Goal: Transaction & Acquisition: Purchase product/service

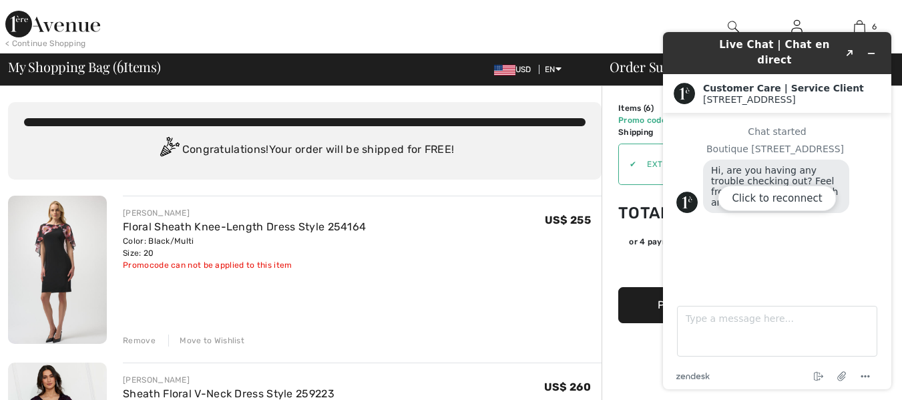
scroll to position [67, 0]
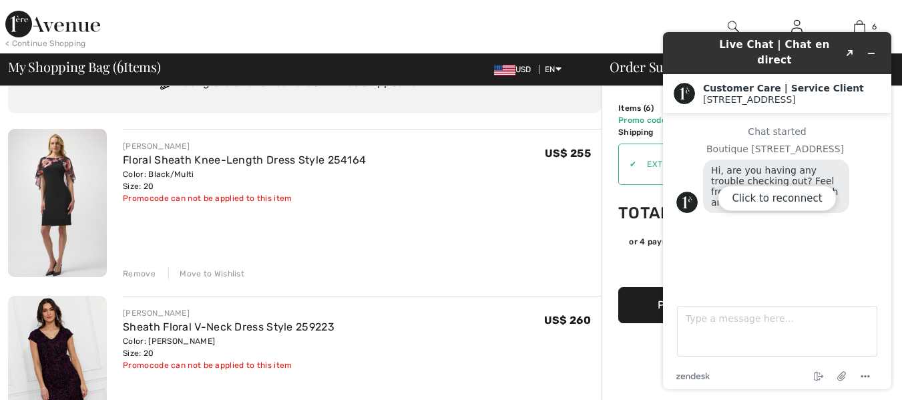
click at [871, 47] on div "Click to reconnect" at bounding box center [777, 210] width 228 height 357
click at [871, 45] on div "Click to reconnect" at bounding box center [777, 210] width 228 height 357
click at [716, 21] on div "Live Chat | Chat en direct Created with Sketch. Customer Care | Service Client …" at bounding box center [777, 210] width 250 height 379
click at [869, 375] on circle "Menu" at bounding box center [869, 376] width 2 height 2
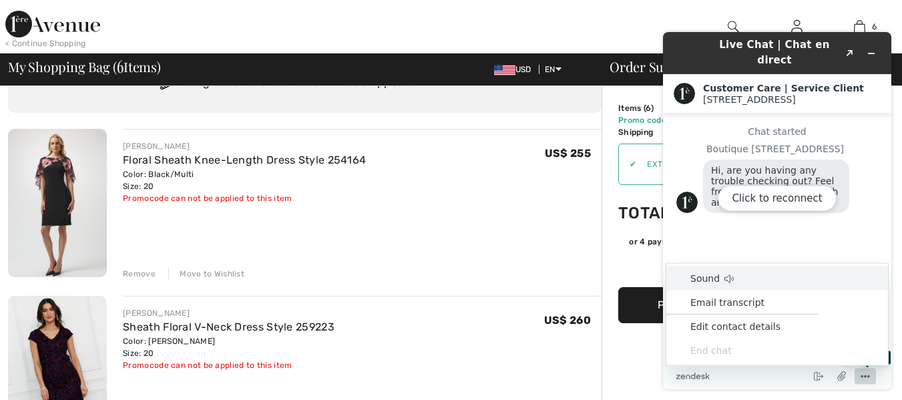
click at [510, 222] on div "JOSEPH RIBKOFF Floral Sheath Knee-Length Dress Style 254164 Color: Black/Multi …" at bounding box center [362, 204] width 479 height 151
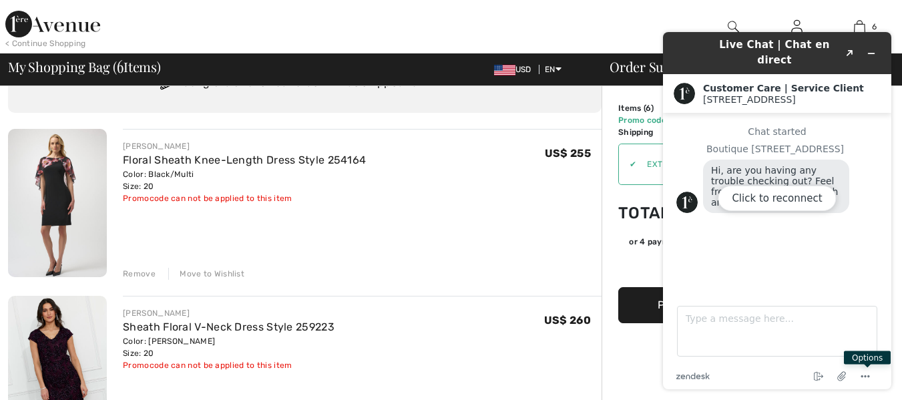
click at [872, 42] on div "Click to reconnect" at bounding box center [777, 210] width 228 height 357
click at [869, 43] on div "Click to reconnect" at bounding box center [777, 210] width 228 height 357
click at [399, 244] on div "JOSEPH RIBKOFF Floral Sheath Knee-Length Dress Style 254164 Color: Black/Multi …" at bounding box center [362, 204] width 479 height 151
click at [403, 241] on div "JOSEPH RIBKOFF Floral Sheath Knee-Length Dress Style 254164 Color: Black/Multi …" at bounding box center [362, 204] width 479 height 151
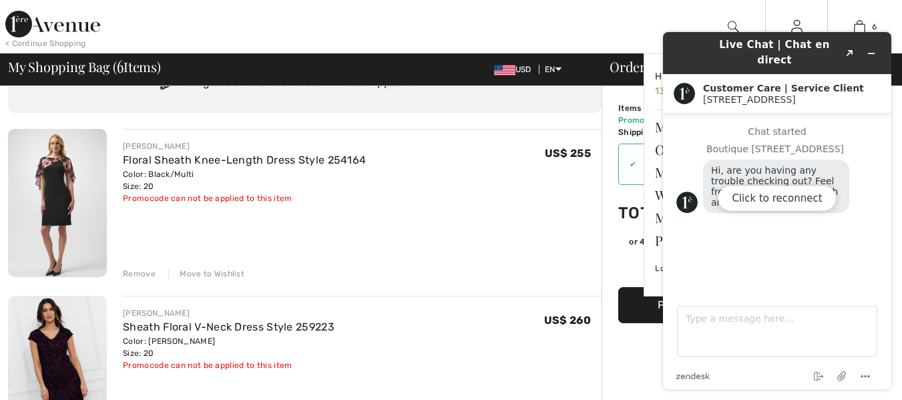
click at [797, 16] on div "Gina Hi, Gina! 130 Reward points My Info Orders My Addresses Wishlist My Closet…" at bounding box center [796, 26] width 63 height 53
click at [803, 200] on button "Click to reconnect" at bounding box center [777, 198] width 118 height 25
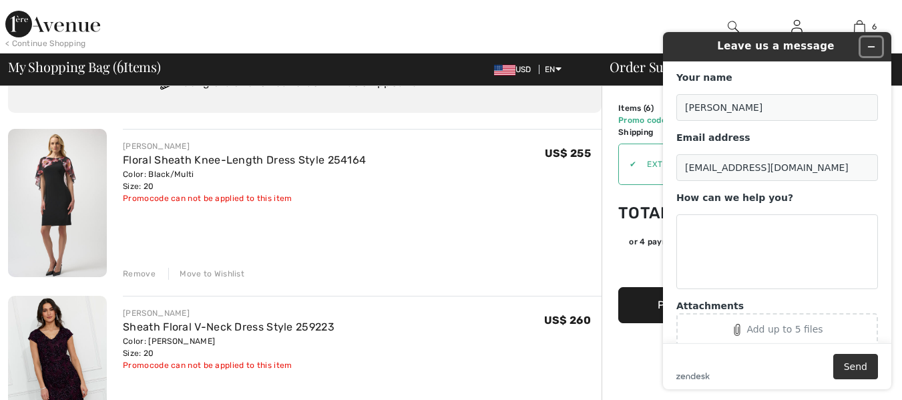
click at [871, 46] on icon "Minimize widget" at bounding box center [871, 46] width 9 height 9
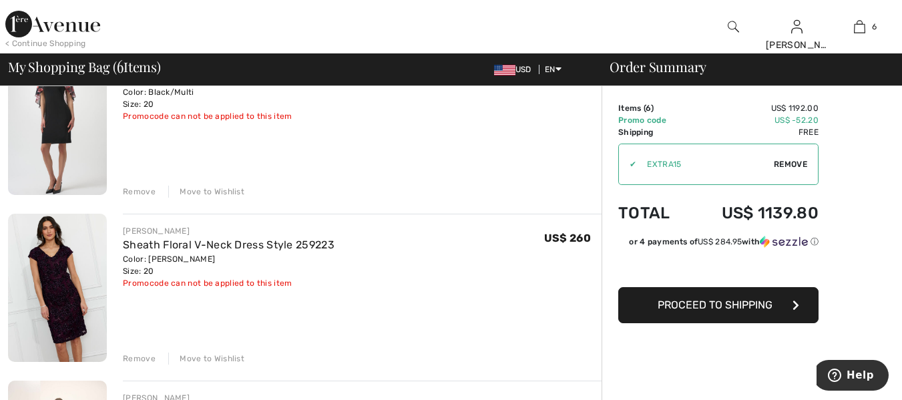
scroll to position [134, 0]
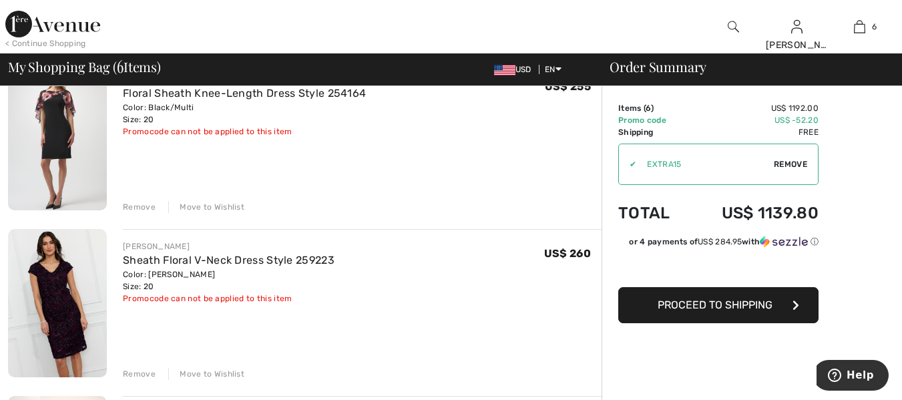
click at [86, 284] on img at bounding box center [57, 303] width 99 height 148
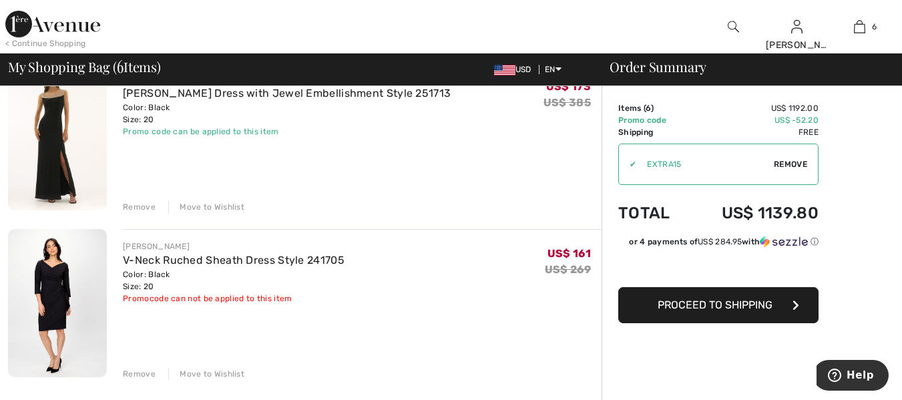
scroll to position [735, 0]
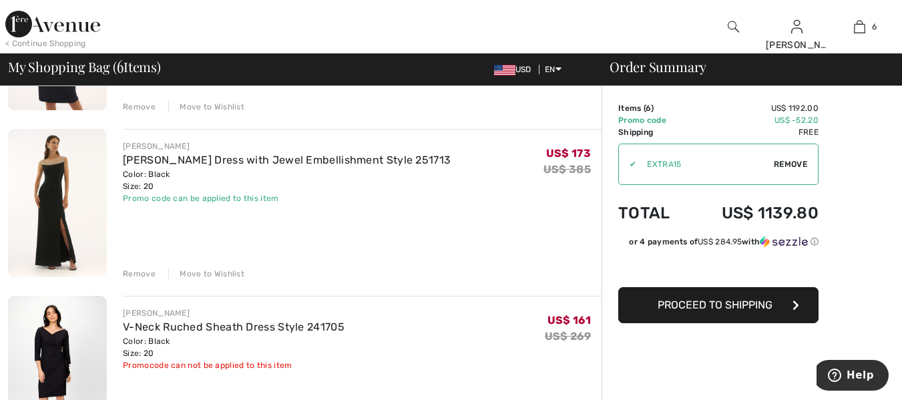
click at [84, 178] on img at bounding box center [57, 203] width 99 height 148
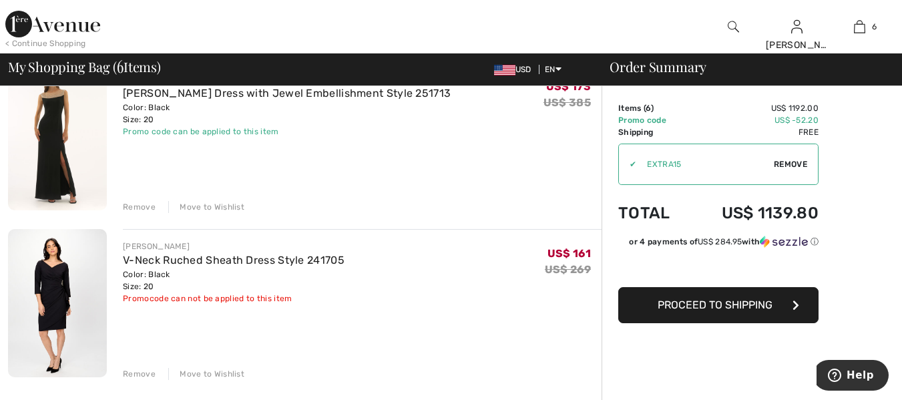
scroll to position [868, 0]
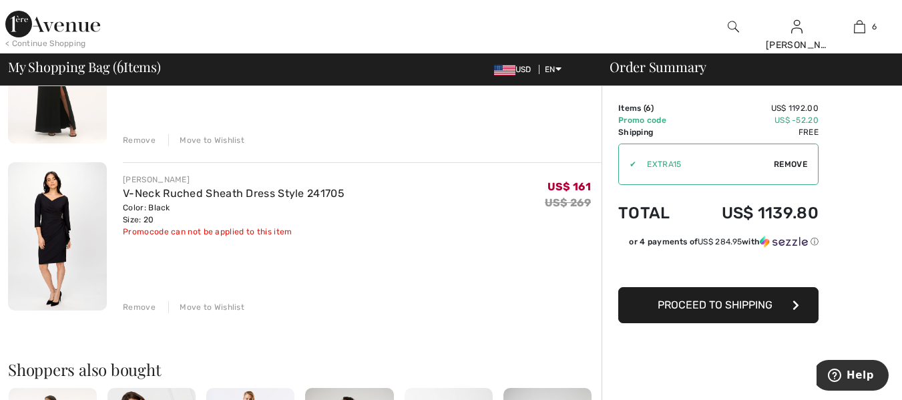
click at [56, 222] on img at bounding box center [57, 236] width 99 height 148
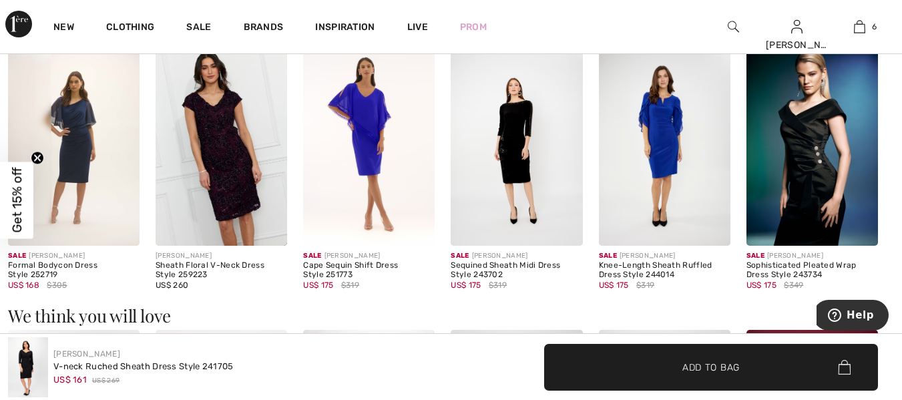
scroll to position [935, 0]
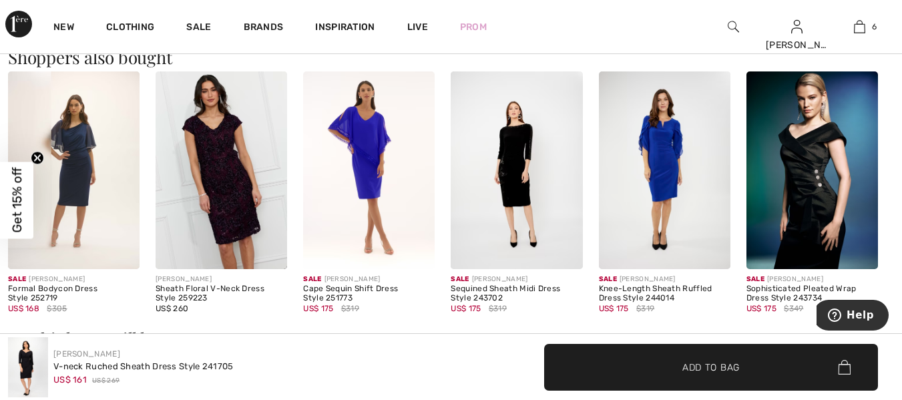
click at [831, 190] on img at bounding box center [813, 170] width 132 height 198
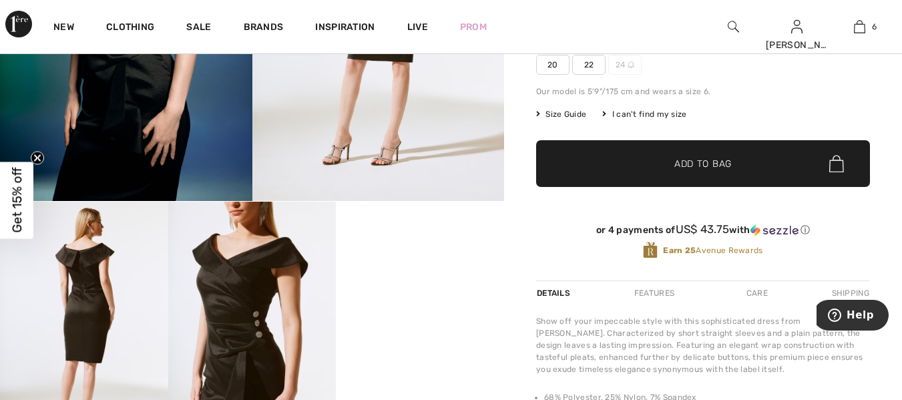
scroll to position [267, 0]
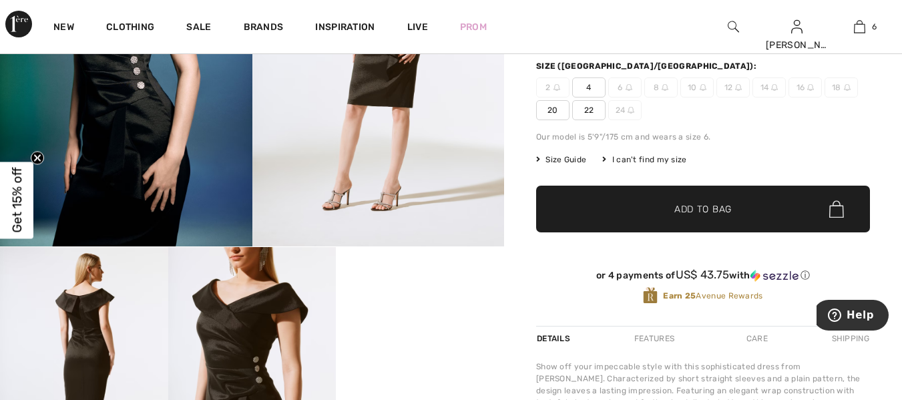
click at [561, 158] on span "Size Guide" at bounding box center [561, 160] width 50 height 12
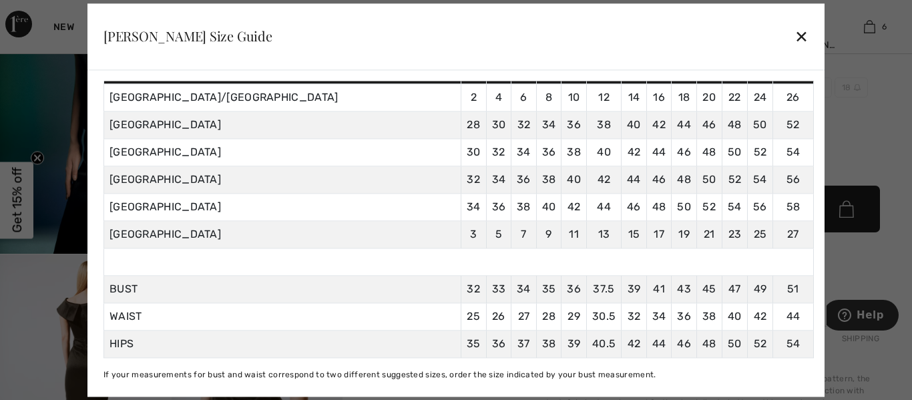
scroll to position [142, 0]
click at [795, 38] on div "✕" at bounding box center [802, 37] width 14 height 28
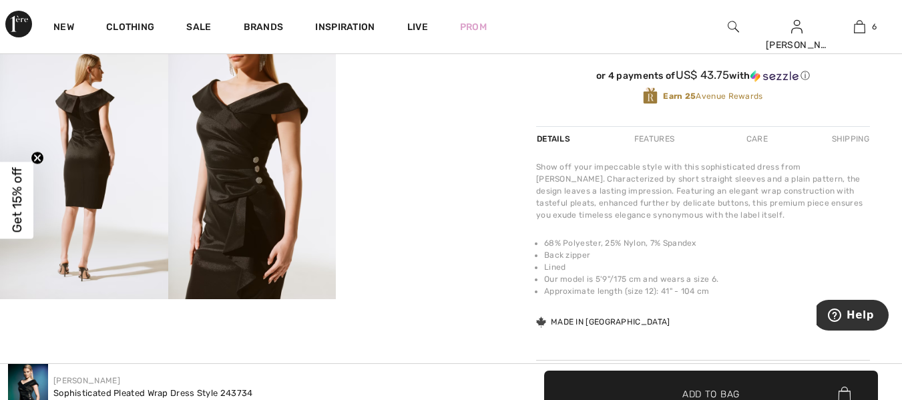
scroll to position [467, 0]
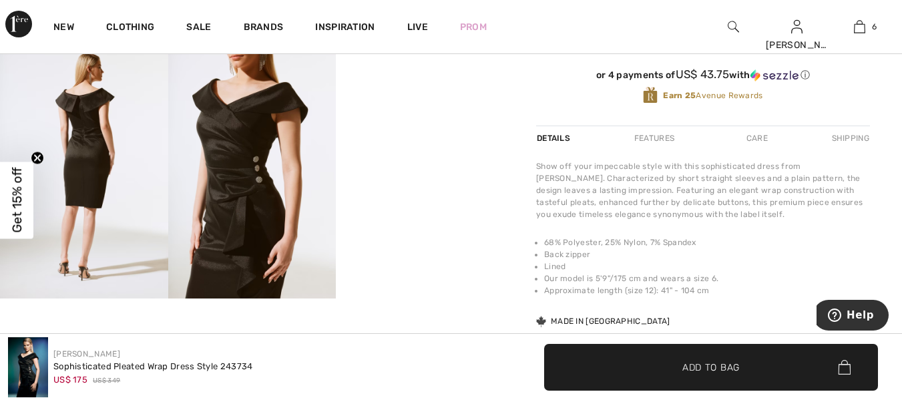
click at [462, 131] on video "Your browser does not support the video tag." at bounding box center [420, 89] width 168 height 84
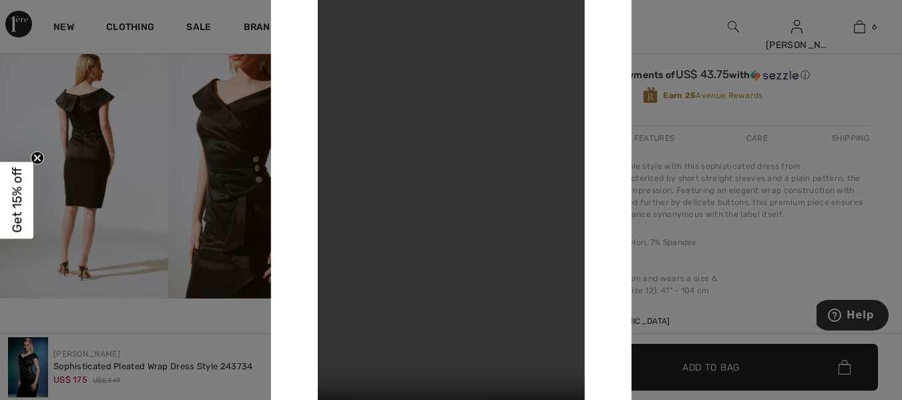
click at [847, 85] on div at bounding box center [451, 200] width 902 height 400
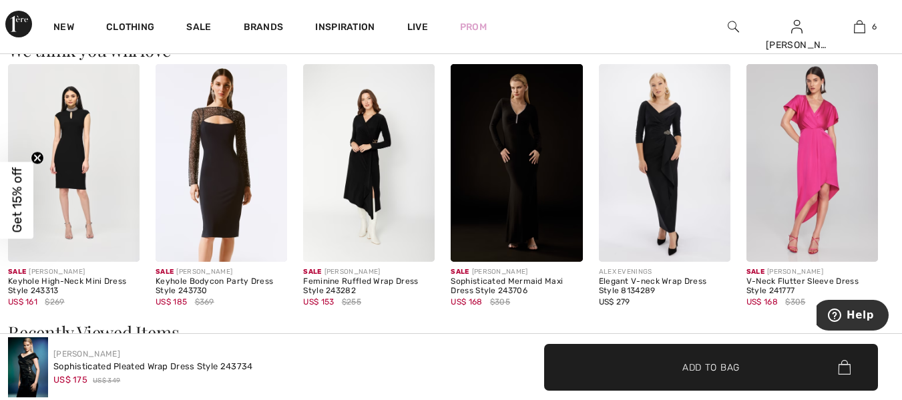
scroll to position [1202, 0]
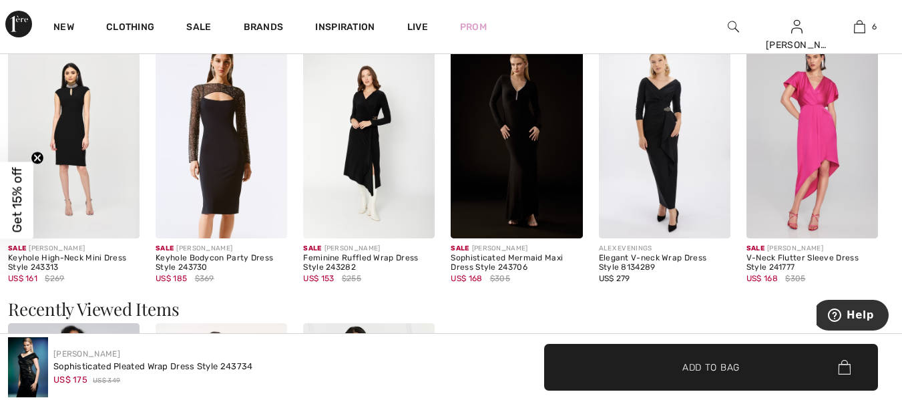
click at [827, 145] on img at bounding box center [813, 140] width 132 height 198
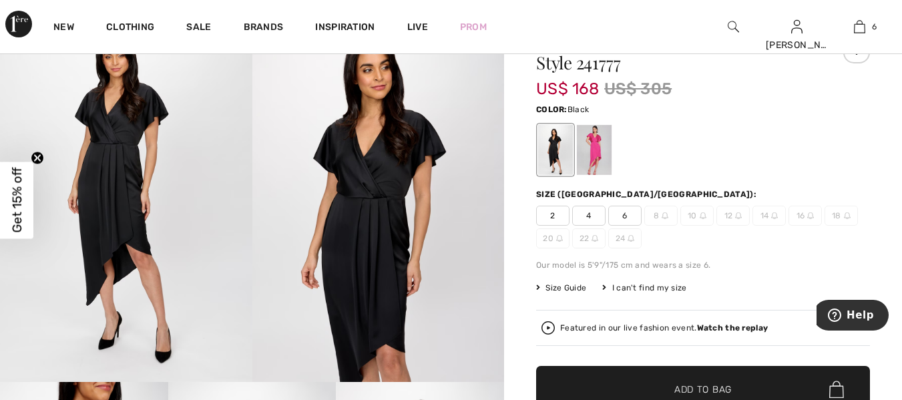
scroll to position [134, 0]
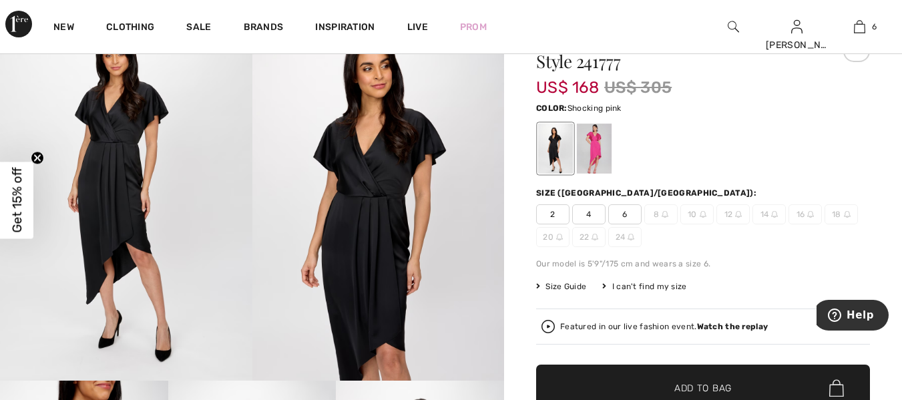
click at [590, 148] on div at bounding box center [594, 149] width 35 height 50
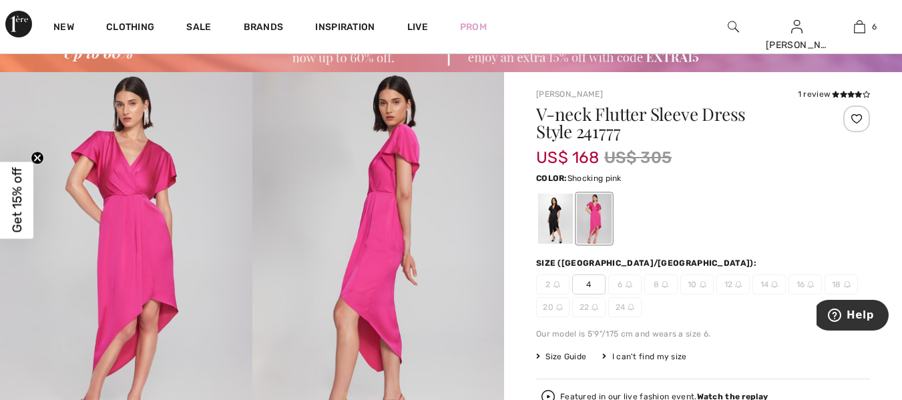
scroll to position [0, 0]
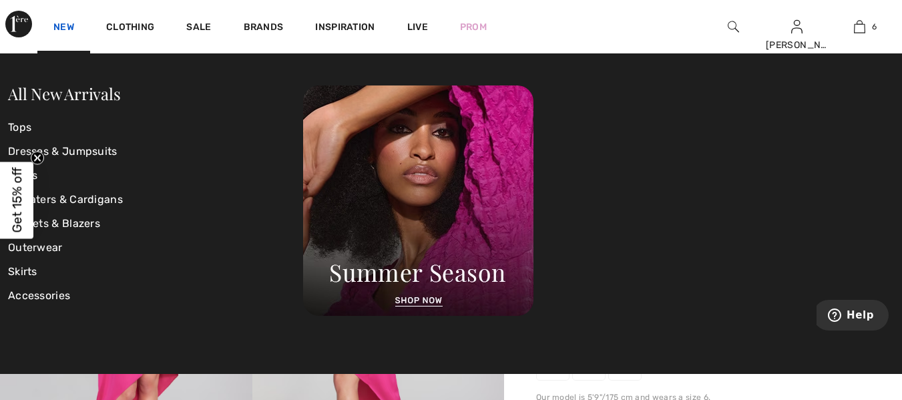
click at [61, 27] on link "New" at bounding box center [63, 28] width 21 height 14
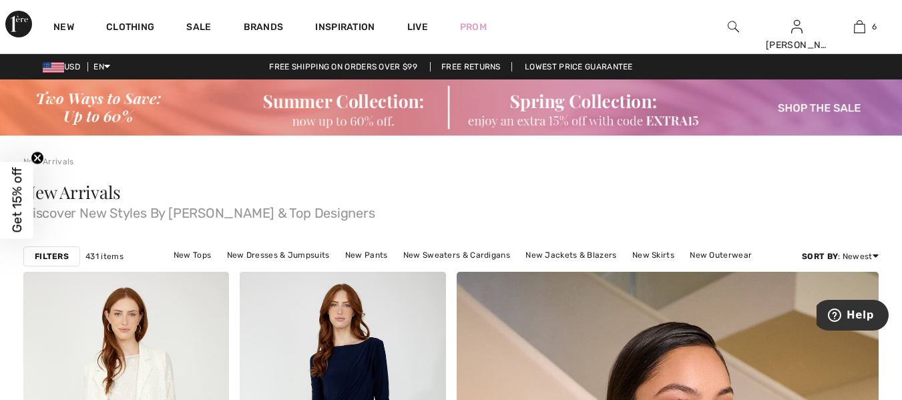
click at [728, 23] on img at bounding box center [733, 27] width 11 height 16
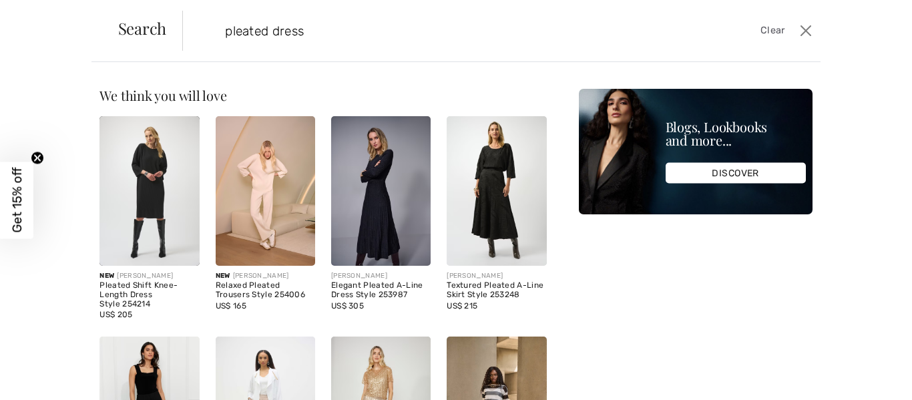
type input "pleated dress"
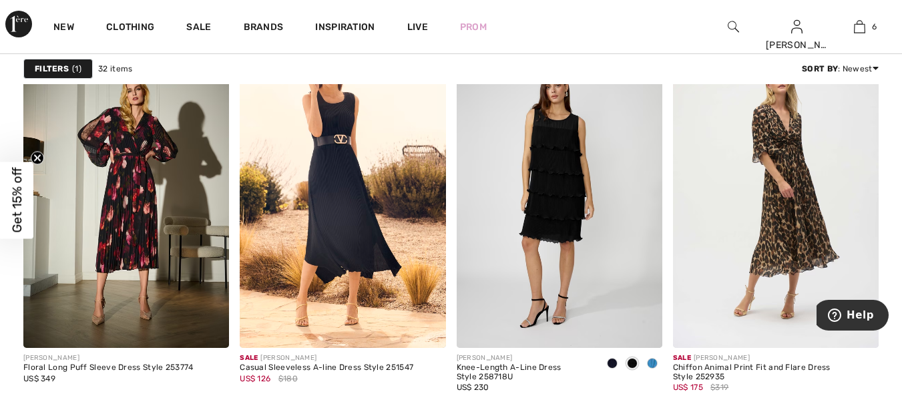
scroll to position [1870, 0]
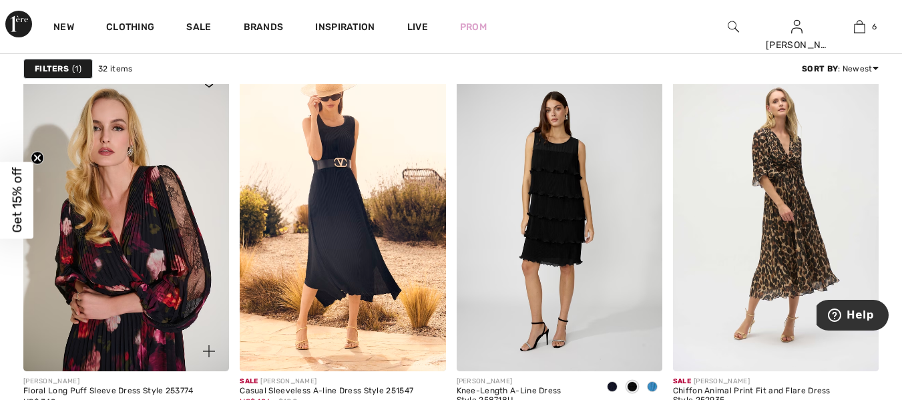
click at [152, 250] on img at bounding box center [126, 216] width 206 height 308
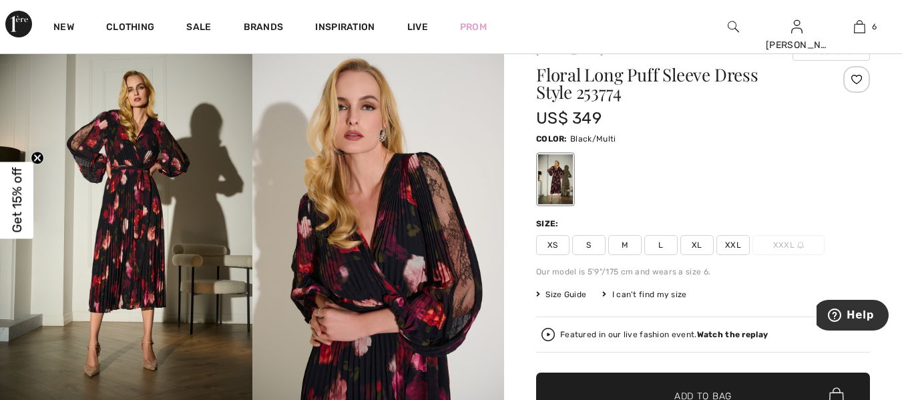
scroll to position [134, 0]
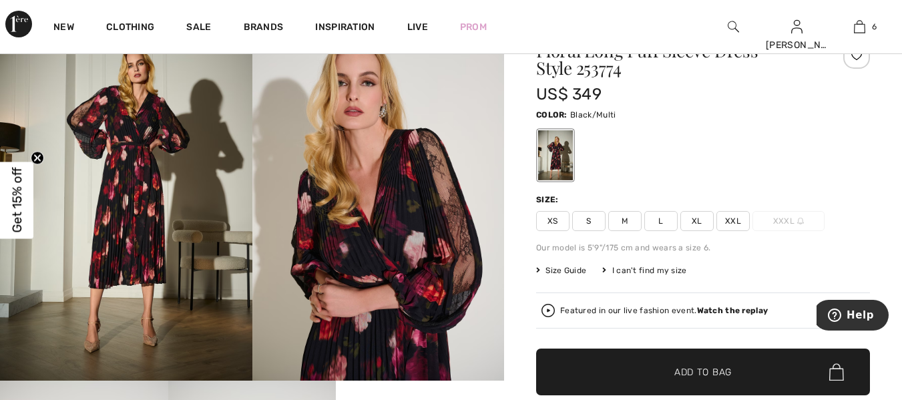
click at [383, 249] on img at bounding box center [378, 191] width 252 height 378
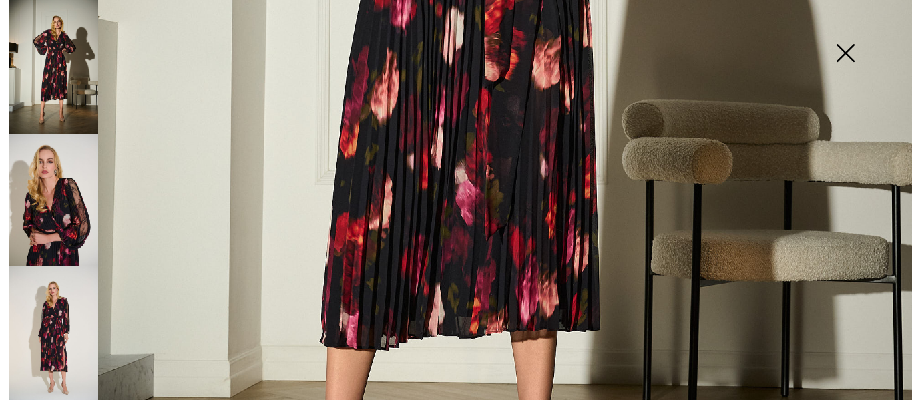
scroll to position [887, 0]
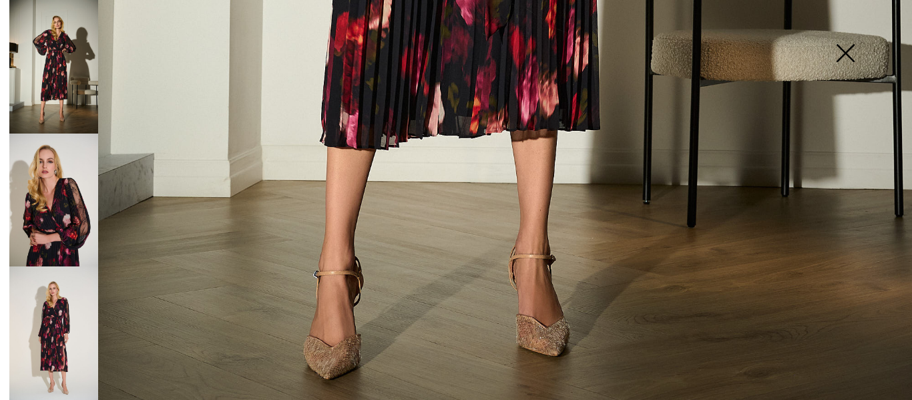
click at [81, 330] on img at bounding box center [53, 333] width 89 height 134
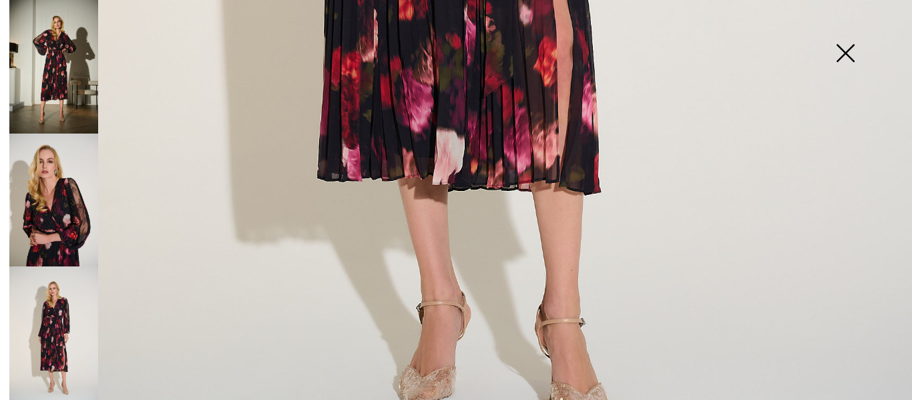
scroll to position [241, 0]
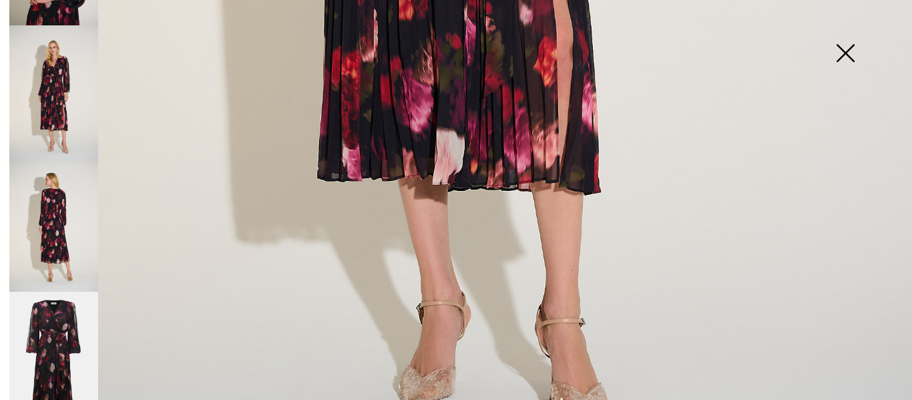
click at [85, 320] on img at bounding box center [53, 359] width 89 height 134
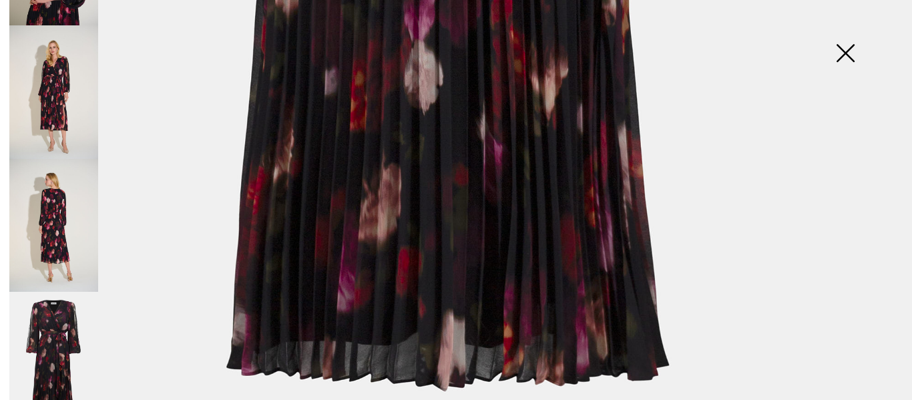
scroll to position [954, 0]
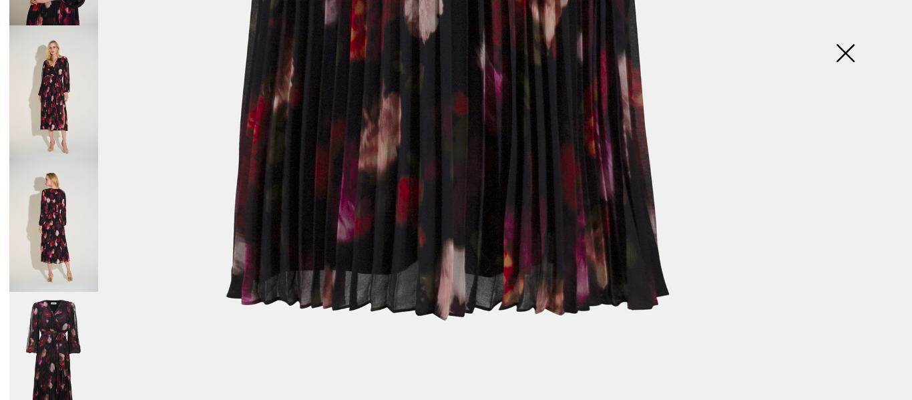
click at [845, 54] on img at bounding box center [845, 54] width 67 height 69
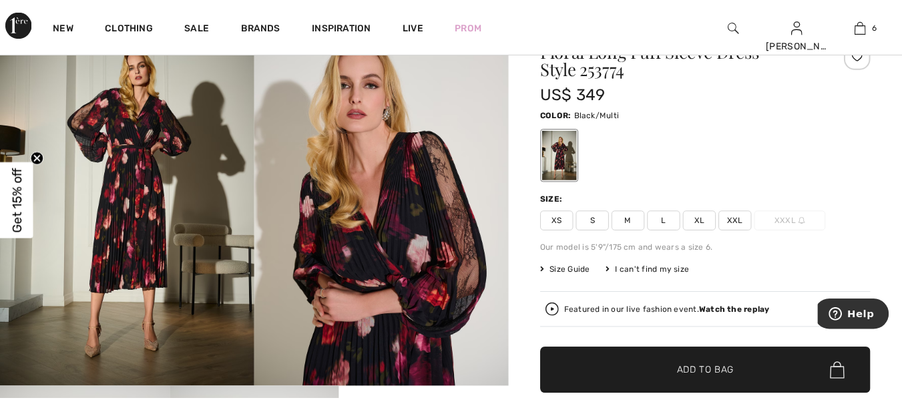
scroll to position [939, 0]
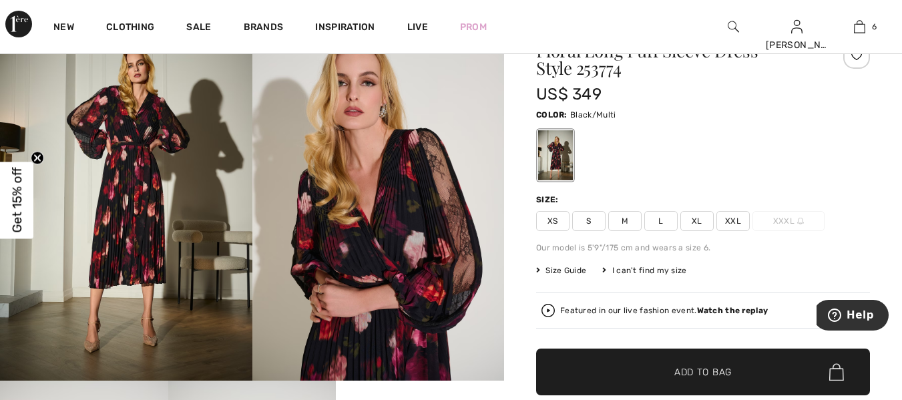
click at [719, 311] on strong "Watch the replay" at bounding box center [732, 310] width 71 height 9
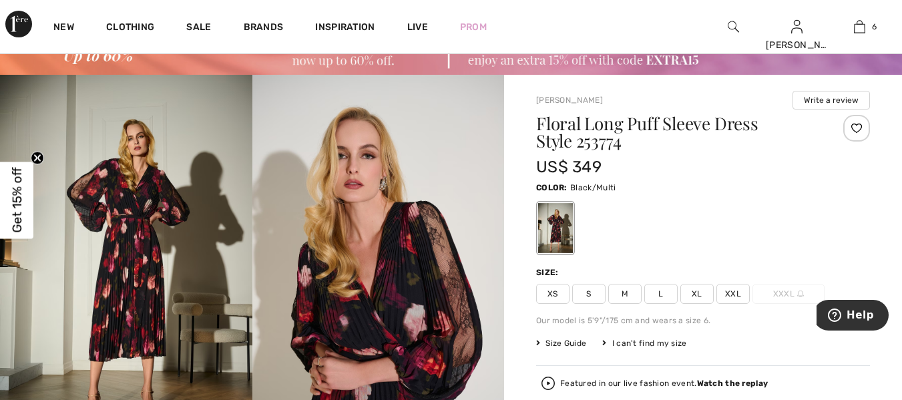
scroll to position [0, 0]
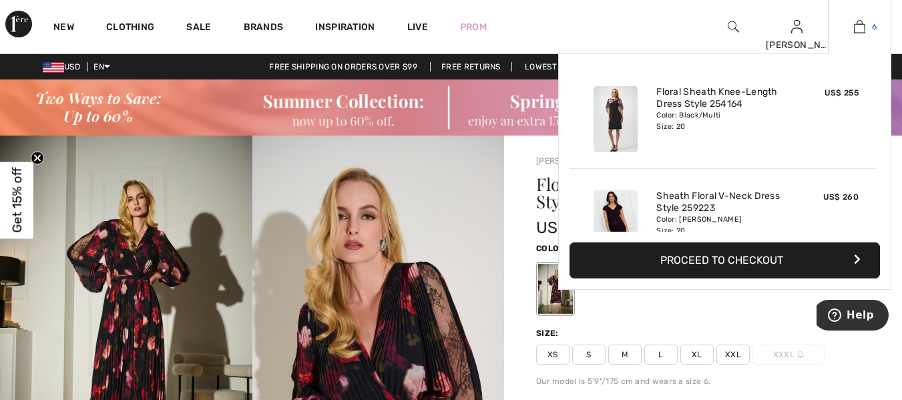
click at [852, 25] on link "6" at bounding box center [860, 27] width 62 height 16
